Goal: Task Accomplishment & Management: Manage account settings

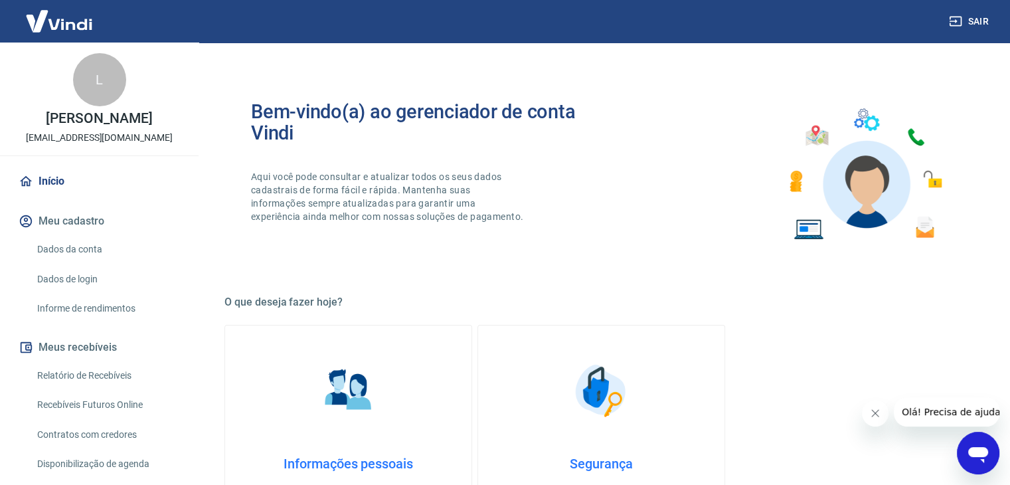
drag, startPoint x: 0, startPoint y: 0, endPoint x: 502, endPoint y: 364, distance: 620.2
click at [502, 364] on link "Segurança Alteração de senha, autenticação em duas etapas, histórico de logins,…" at bounding box center [601, 441] width 248 height 232
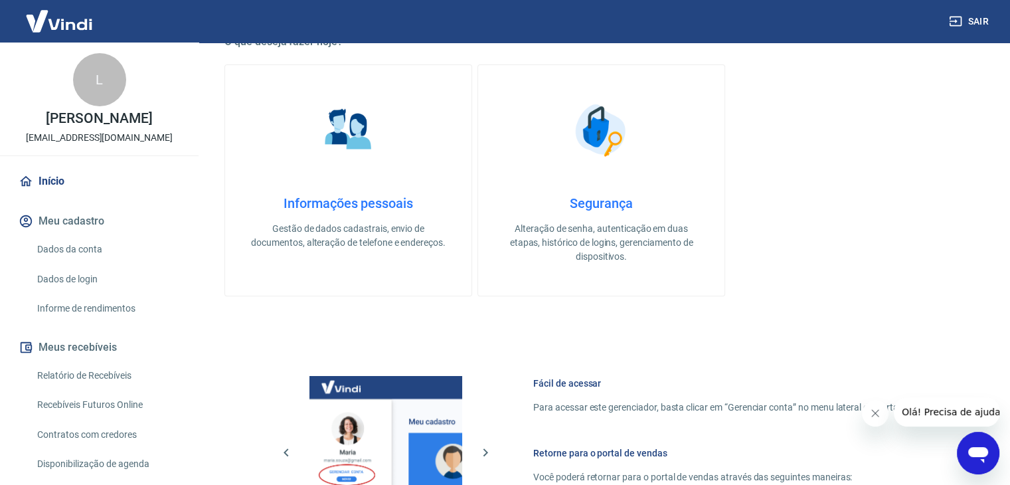
scroll to position [701, 0]
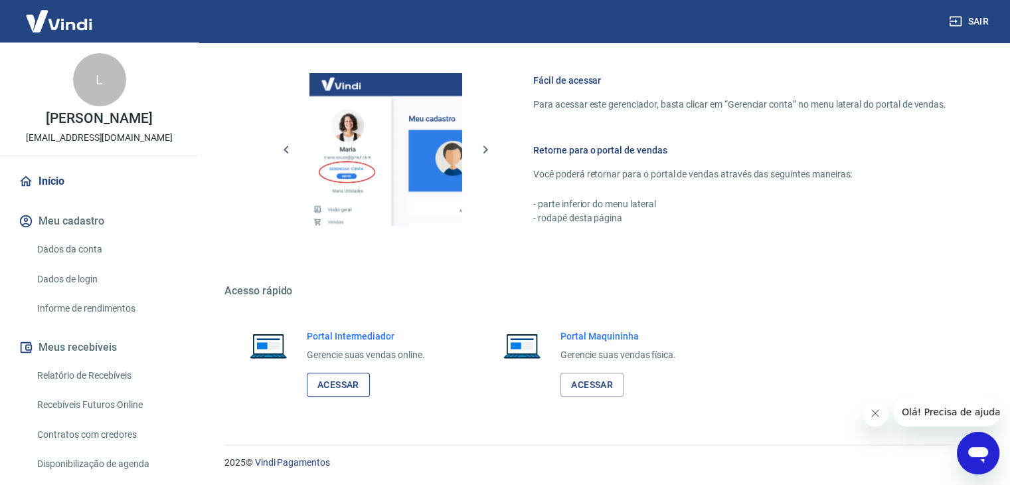
click at [340, 389] on link "Acessar" at bounding box center [338, 384] width 63 height 25
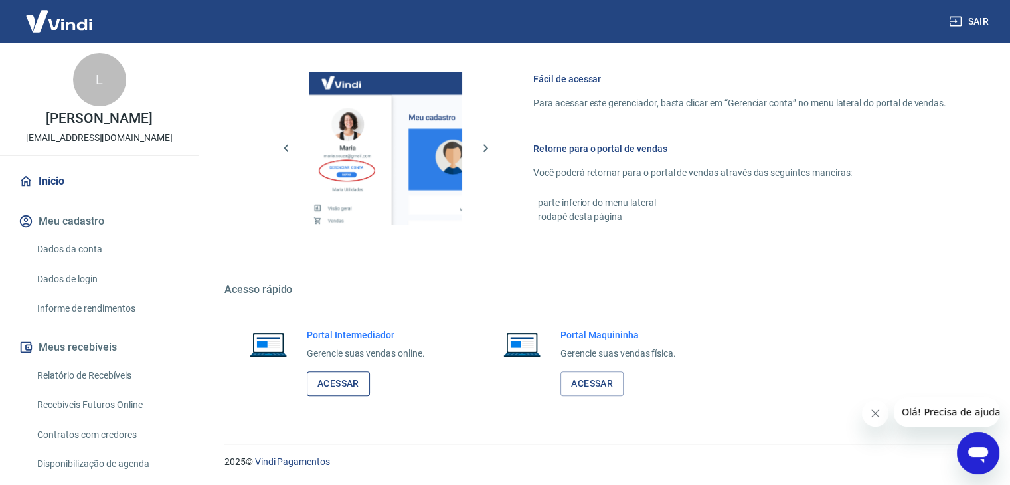
scroll to position [563, 0]
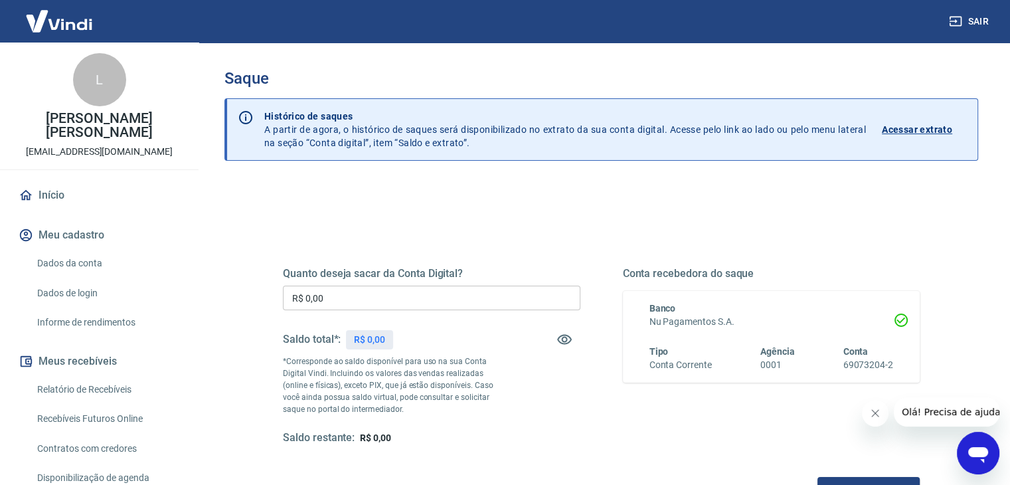
click at [453, 292] on input "R$ 0,00" at bounding box center [431, 297] width 297 height 25
